Goal: Information Seeking & Learning: Check status

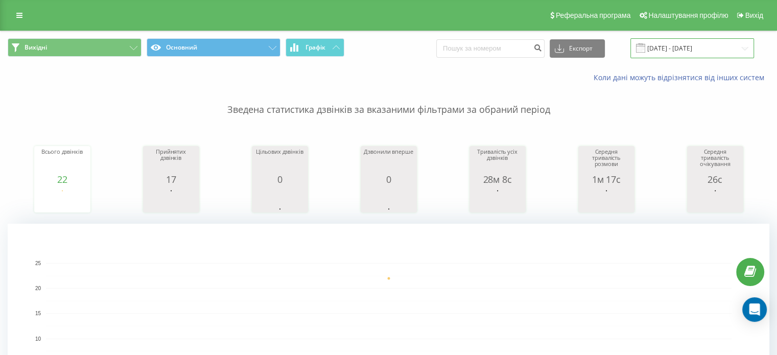
click at [677, 40] on input "[DATE] - [DATE]" at bounding box center [693, 48] width 124 height 20
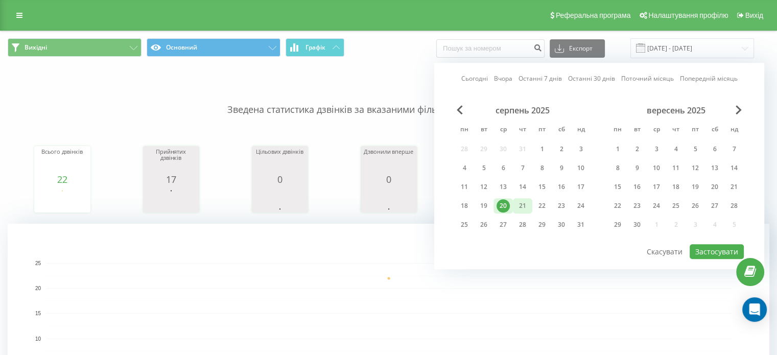
click at [523, 206] on div "21" at bounding box center [522, 205] width 13 height 13
click at [701, 247] on button "Застосувати" at bounding box center [717, 251] width 54 height 15
type input "[DATE] - [DATE]"
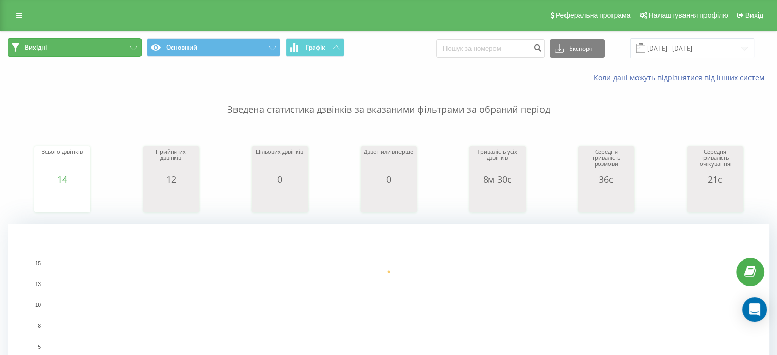
click at [43, 45] on span "Вихідні" at bounding box center [36, 47] width 22 height 8
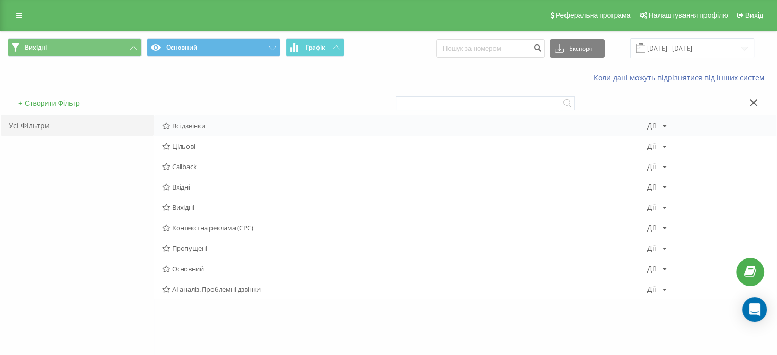
click at [203, 128] on span "Всі дзвінки" at bounding box center [404, 125] width 485 height 7
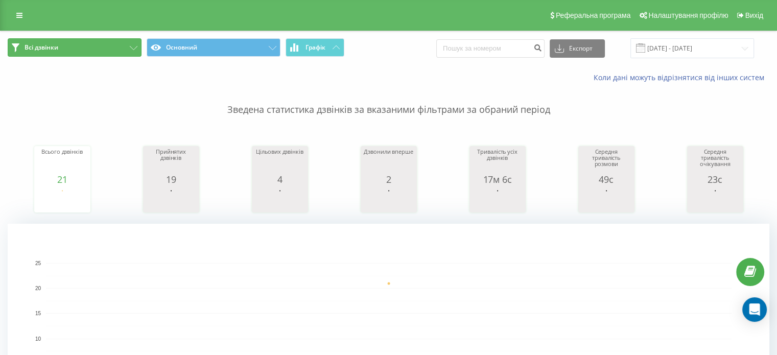
click at [123, 44] on button "Всі дзвінки" at bounding box center [75, 47] width 134 height 18
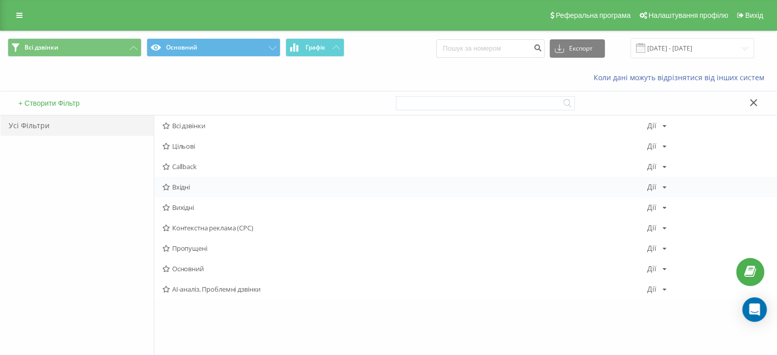
click at [194, 189] on span "Вхідні" at bounding box center [404, 186] width 485 height 7
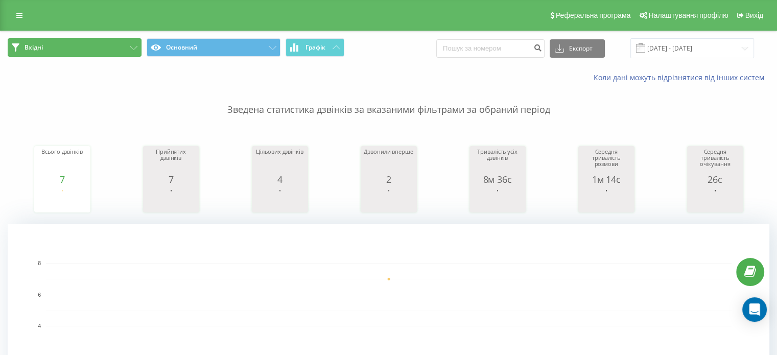
click at [132, 46] on icon at bounding box center [134, 48] width 8 height 4
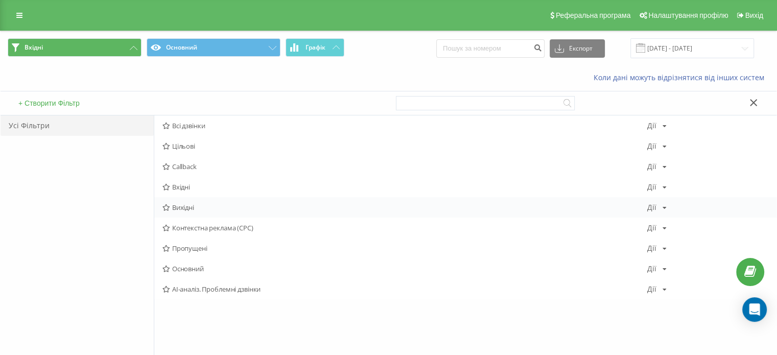
click at [187, 208] on span "Вихідні" at bounding box center [404, 207] width 485 height 7
